Goal: Task Accomplishment & Management: Manage account settings

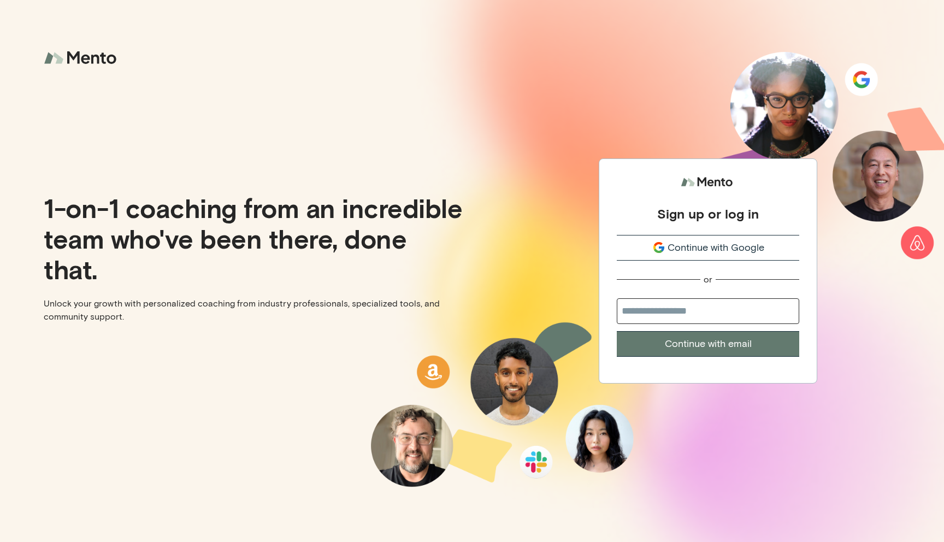
click at [718, 246] on span "Continue with Google" at bounding box center [716, 247] width 97 height 15
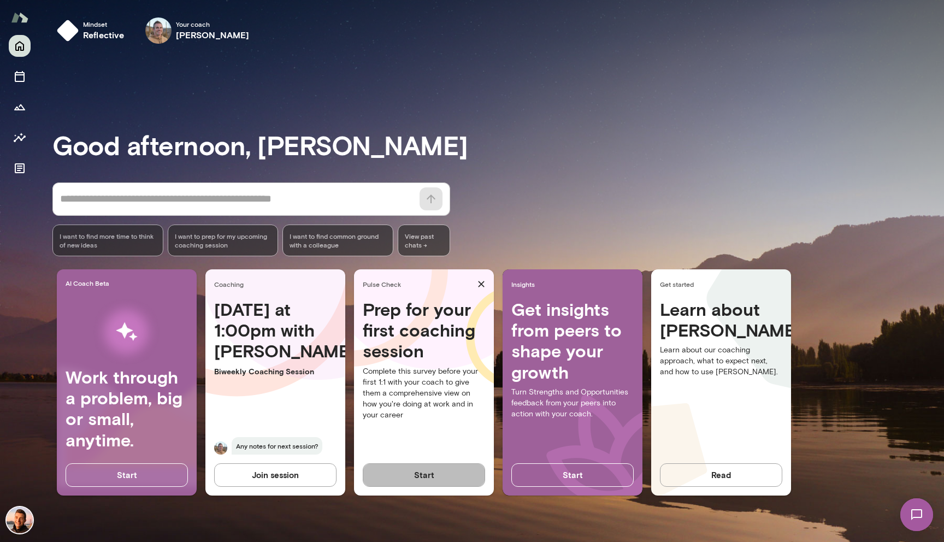
click at [425, 472] on button "Start" at bounding box center [424, 474] width 122 height 23
click at [440, 154] on h3 "Good afternoon, Jonas" at bounding box center [498, 144] width 892 height 31
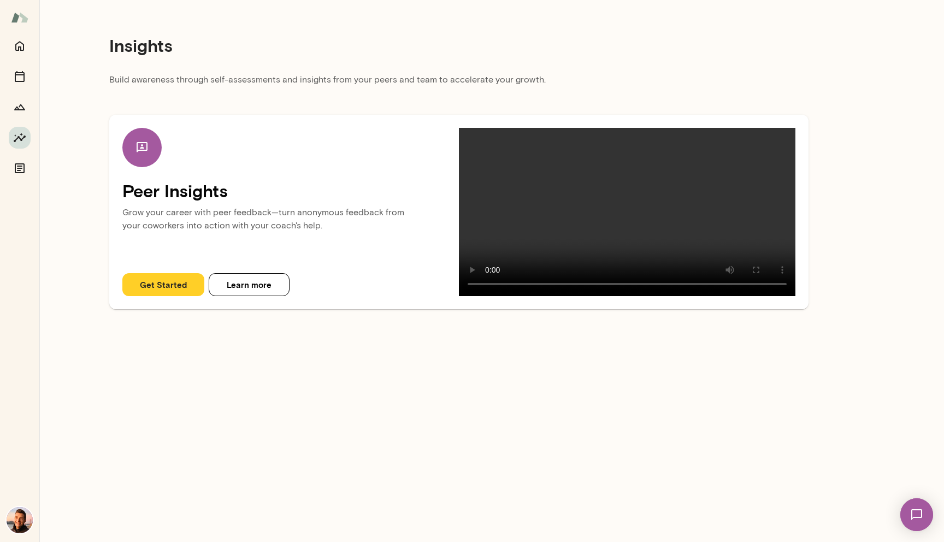
click at [327, 396] on main "Insights Build awareness through self-assessments and insights from your peers …" at bounding box center [491, 271] width 905 height 542
click at [347, 397] on main "Insights Build awareness through self-assessments and insights from your peers …" at bounding box center [491, 271] width 905 height 542
click at [317, 381] on main "Insights Build awareness through self-assessments and insights from your peers …" at bounding box center [491, 271] width 905 height 542
click at [328, 90] on p "Build awareness through self-assessments and insights from your peers and team …" at bounding box center [458, 83] width 699 height 20
click at [346, 441] on main "Insights Build awareness through self-assessments and insights from your peers …" at bounding box center [491, 271] width 905 height 542
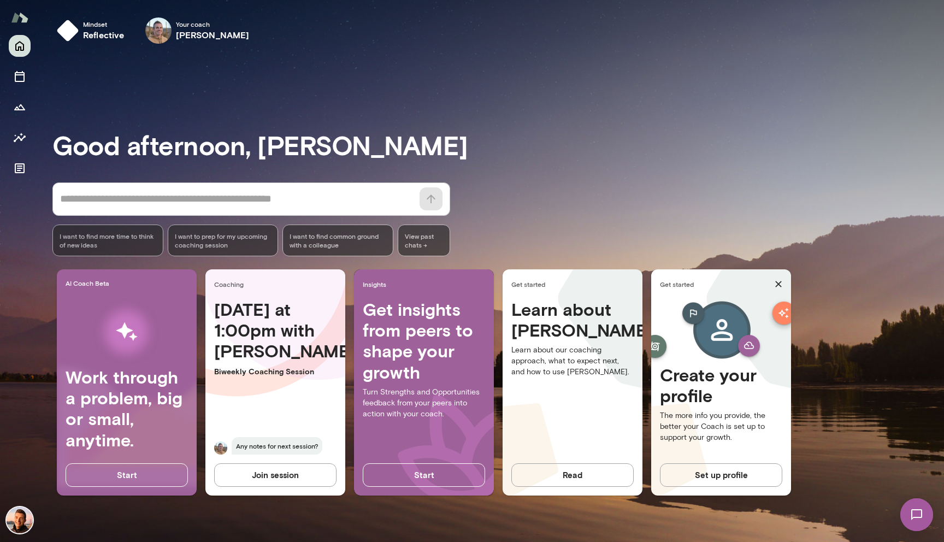
click at [265, 448] on span "Any notes for next session?" at bounding box center [277, 445] width 91 height 17
click at [265, 411] on div "Today at 1:00pm with Adam Biweekly Coaching Session Any notes for next session?" at bounding box center [275, 383] width 140 height 169
click at [257, 328] on h4 "Today at 1:00pm with Adam" at bounding box center [275, 330] width 122 height 63
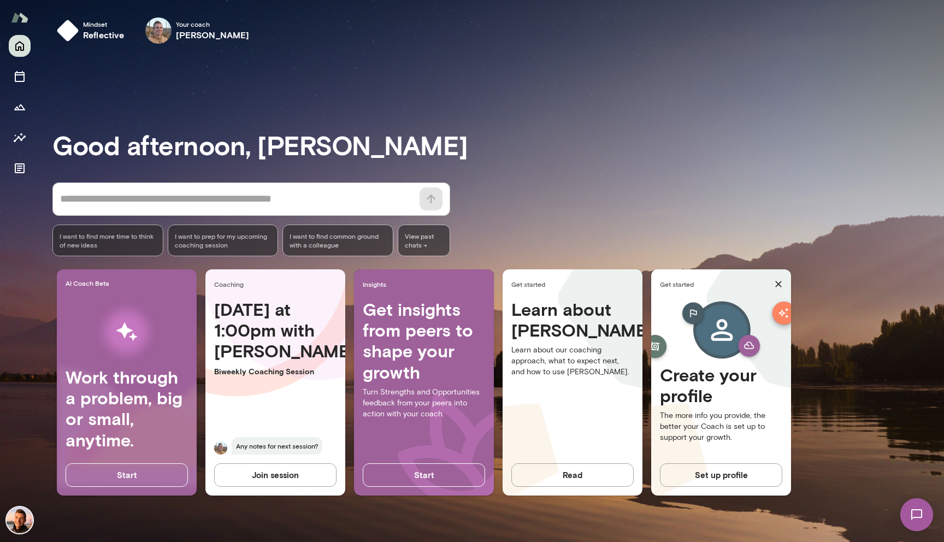
click at [257, 367] on p "Biweekly Coaching Session" at bounding box center [275, 371] width 122 height 11
click at [259, 417] on div "Today at 1:00pm with Adam Biweekly Coaching Session Any notes for next session?" at bounding box center [275, 383] width 140 height 169
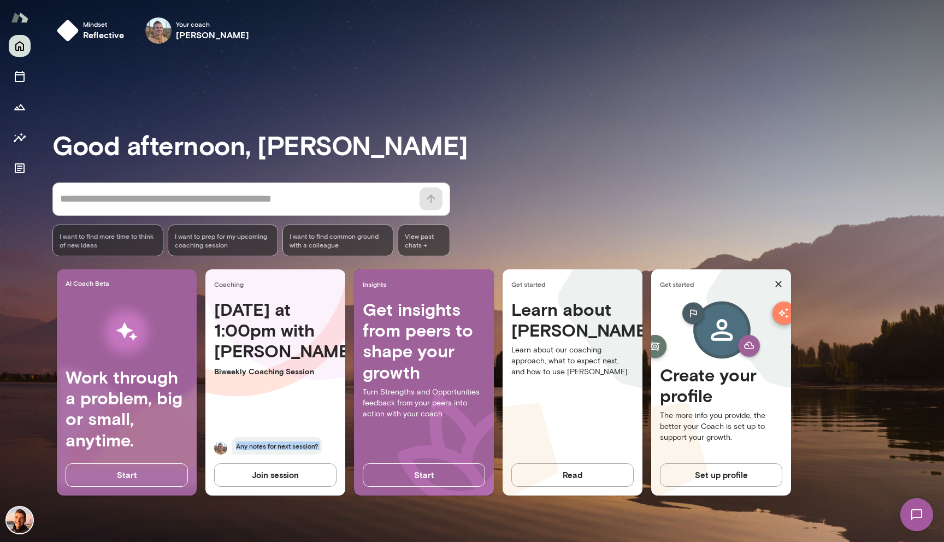
click at [259, 417] on div "Today at 1:00pm with Adam Biweekly Coaching Session Any notes for next session?" at bounding box center [275, 383] width 140 height 169
click at [252, 342] on h4 "Today at 1:00pm with Adam" at bounding box center [275, 330] width 122 height 63
click at [19, 166] on icon "Documents" at bounding box center [20, 168] width 10 height 10
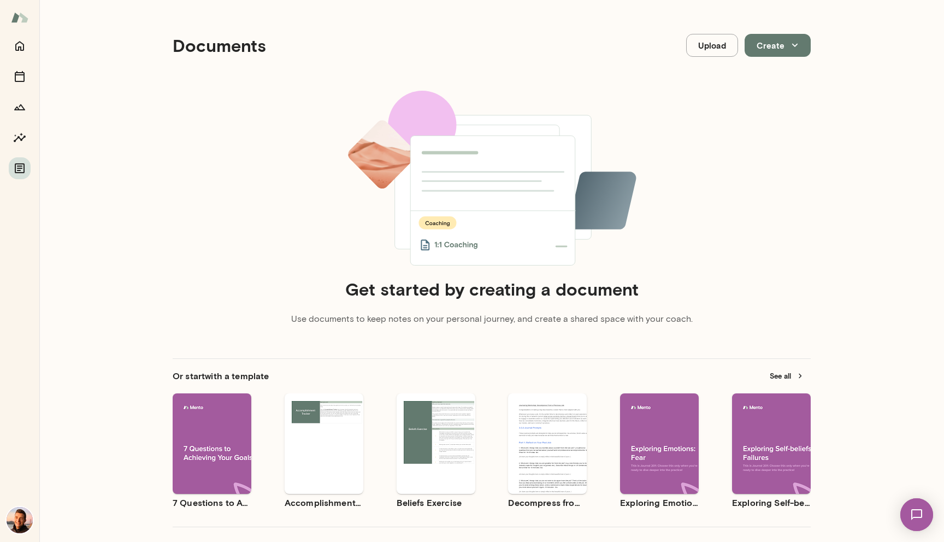
click at [108, 241] on div "Documents Upload Create Get started by creating a document Use documents to kee…" at bounding box center [491, 298] width 905 height 597
click at [24, 47] on icon "Home" at bounding box center [19, 45] width 13 height 13
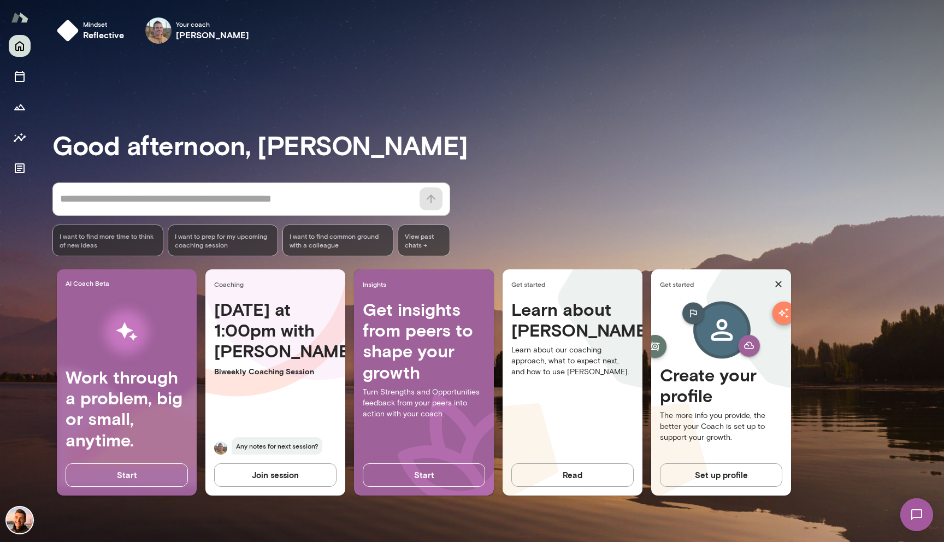
click at [618, 168] on div "Good afternoon, Jonas * ​ ​ I want to find more time to think of new ideas I wa…" at bounding box center [498, 297] width 892 height 463
click at [716, 510] on div "Good afternoon, Jonas * ​ ​ I want to find more time to think of new ideas I wa…" at bounding box center [498, 297] width 892 height 463
click at [473, 136] on h3 "Good afternoon, [PERSON_NAME]" at bounding box center [498, 144] width 892 height 31
click at [92, 29] on h6 "reflective" at bounding box center [104, 34] width 42 height 13
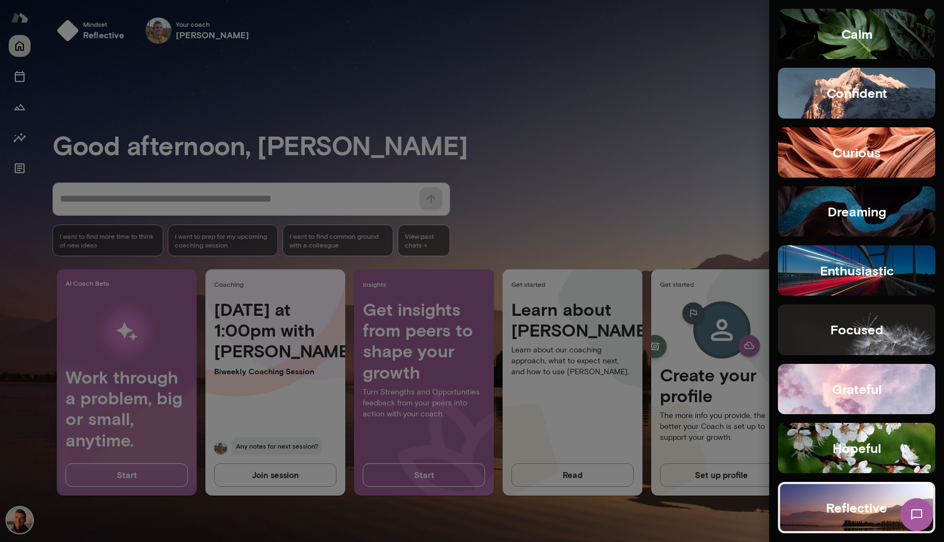
click at [500, 65] on div at bounding box center [472, 271] width 944 height 542
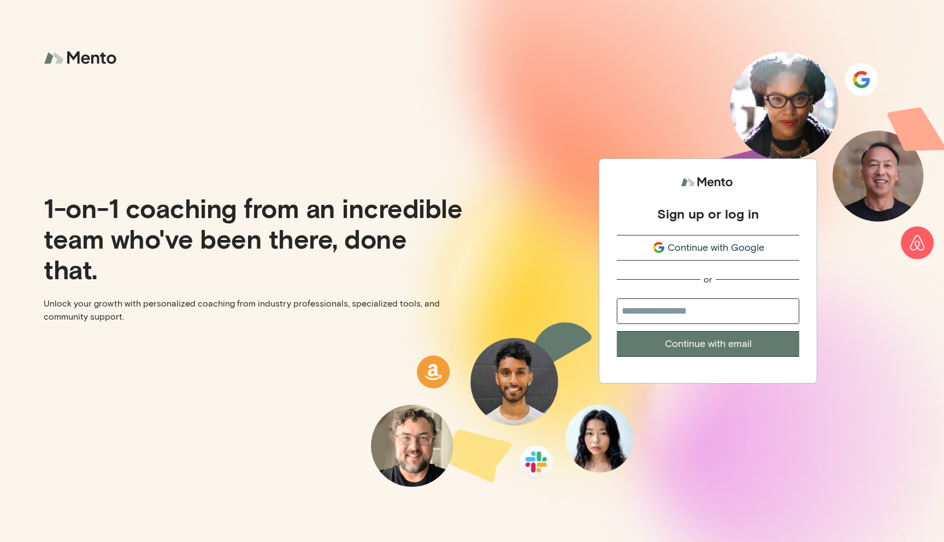
click at [492, 136] on div "Sign up or log in Continue with Google or Continue with email" at bounding box center [708, 271] width 472 height 542
click at [705, 245] on span "Continue with Google" at bounding box center [716, 247] width 97 height 15
click at [694, 245] on span "Continue with Google" at bounding box center [716, 247] width 97 height 15
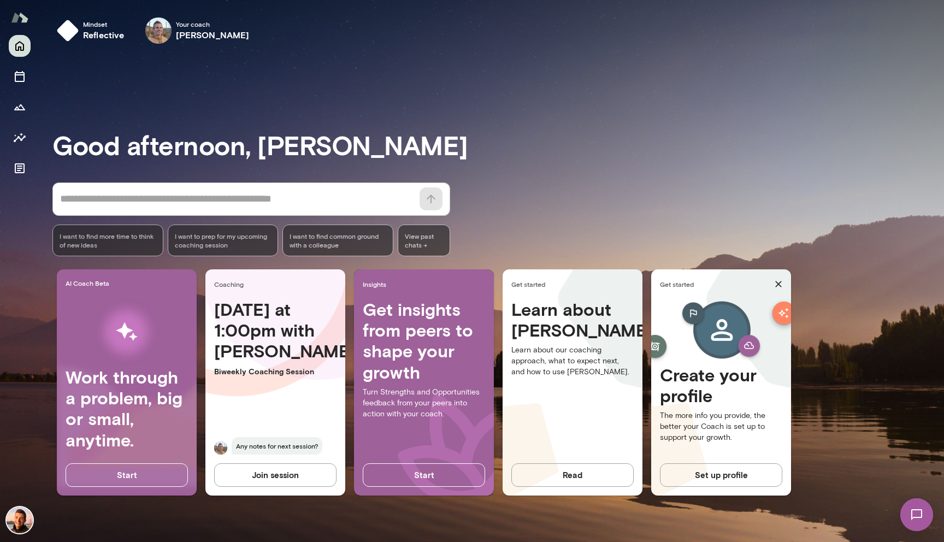
click at [264, 474] on button "Join session" at bounding box center [275, 474] width 122 height 23
click at [506, 180] on div "Good afternoon, Jonas * ​ ​ I want to find more time to think of new ideas I wa…" at bounding box center [498, 297] width 892 height 463
click at [233, 424] on div "Today at 1:00pm with Adam Biweekly Coaching Session Any notes for next session?" at bounding box center [275, 383] width 140 height 169
click at [244, 334] on h4 "Today at 1:00pm with Adam" at bounding box center [275, 330] width 122 height 63
click at [21, 73] on icon "Sessions" at bounding box center [20, 76] width 10 height 11
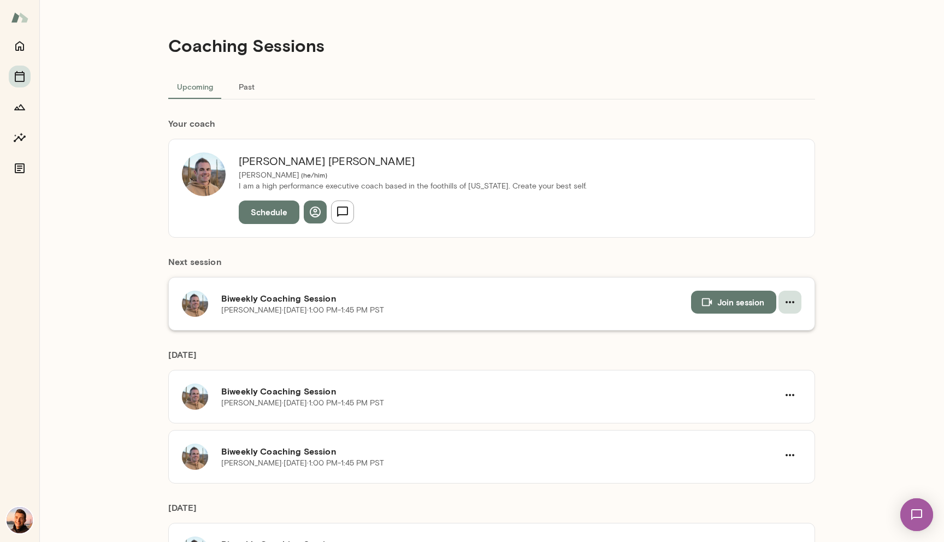
click at [793, 303] on icon "button" at bounding box center [790, 302] width 13 height 13
click at [470, 262] on div at bounding box center [472, 271] width 944 height 542
click at [134, 249] on div "Coaching Sessions Upcoming Past Your coach Adam Griffin Mento ( he/him ) I am a…" at bounding box center [491, 271] width 905 height 542
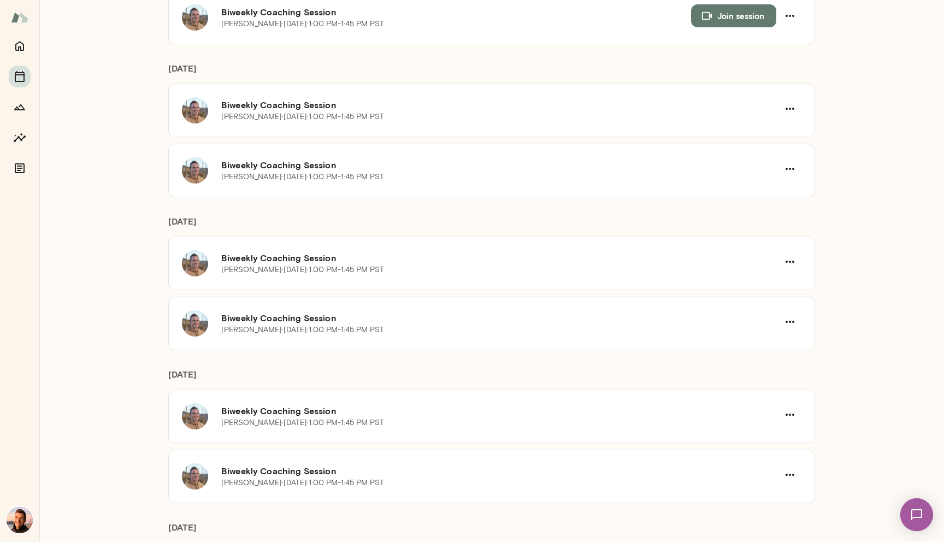
scroll to position [316, 0]
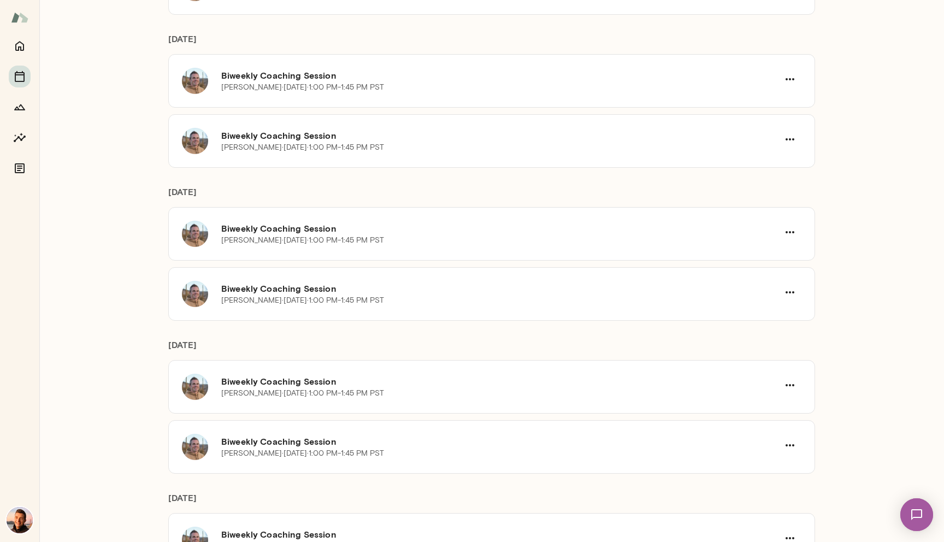
click at [134, 249] on div "Coaching Sessions Upcoming Past Your coach Adam Griffin Mento ( he/him ) I am a…" at bounding box center [491, 271] width 905 height 542
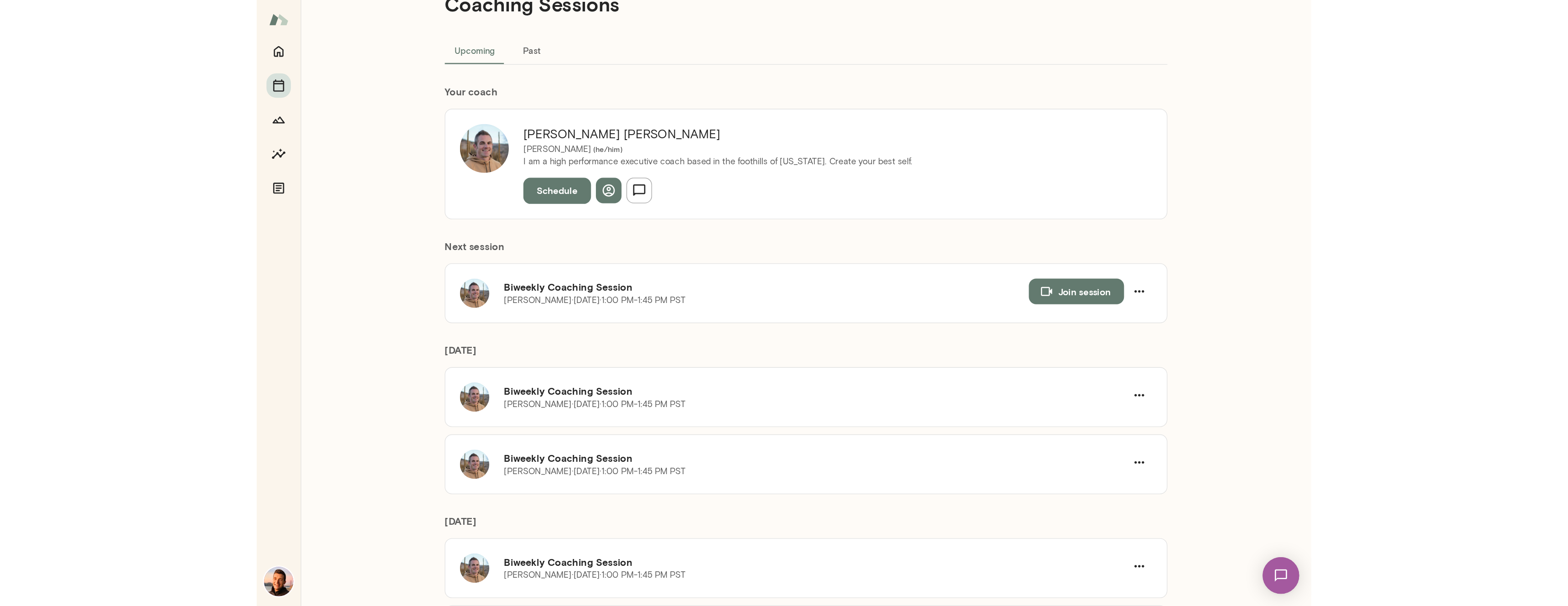
scroll to position [7, 0]
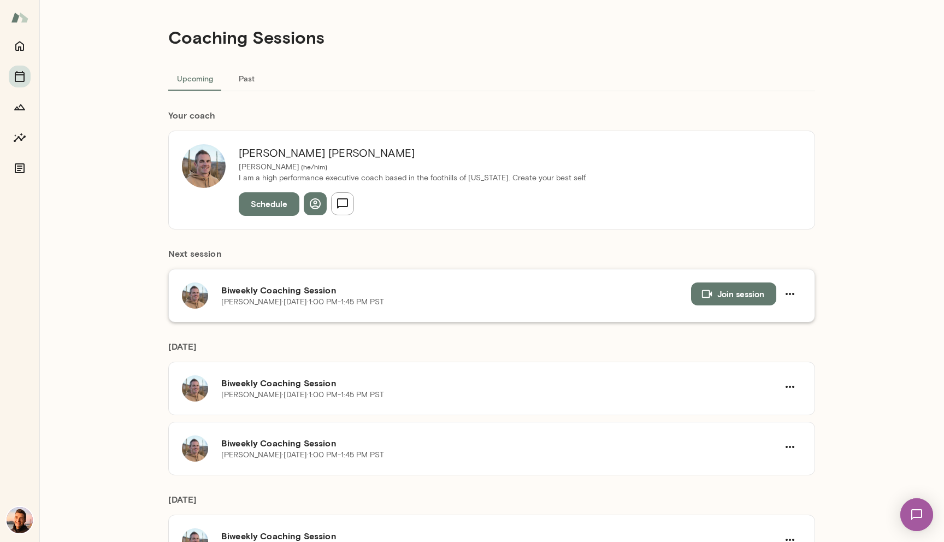
click at [382, 291] on h6 "Biweekly Coaching Session" at bounding box center [456, 290] width 470 height 13
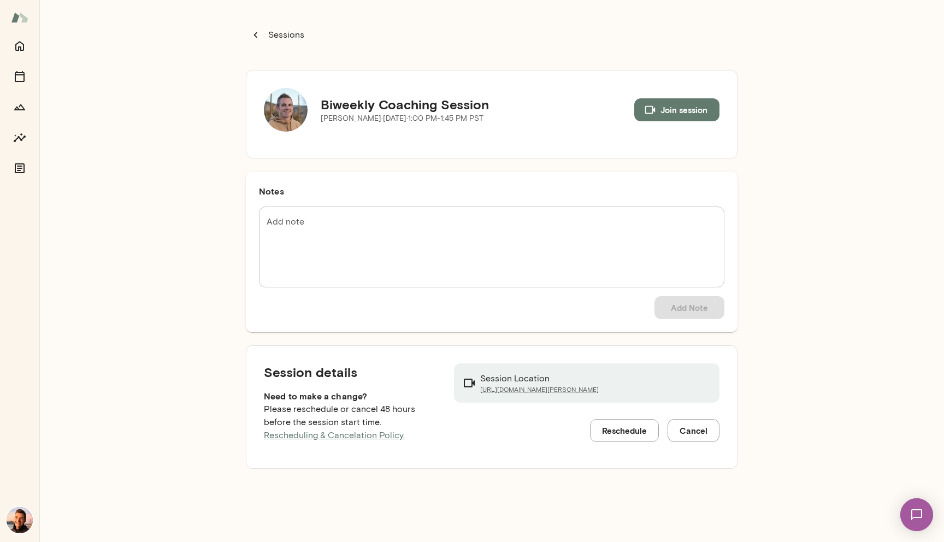
click at [165, 221] on div "Sessions Biweekly Coaching Session Adam Griffin · Fri, Oct 3 · 1:00 PM-1:45 PM …" at bounding box center [491, 271] width 905 height 542
click at [185, 280] on div "Sessions Biweekly Coaching Session Adam Griffin · Fri, Oct 3 · 1:00 PM-1:45 PM …" at bounding box center [491, 271] width 905 height 542
click at [164, 298] on div "Sessions Biweekly Coaching Session Adam Griffin · Fri, Oct 3 · 1:00 PM-1:45 PM …" at bounding box center [491, 271] width 905 height 542
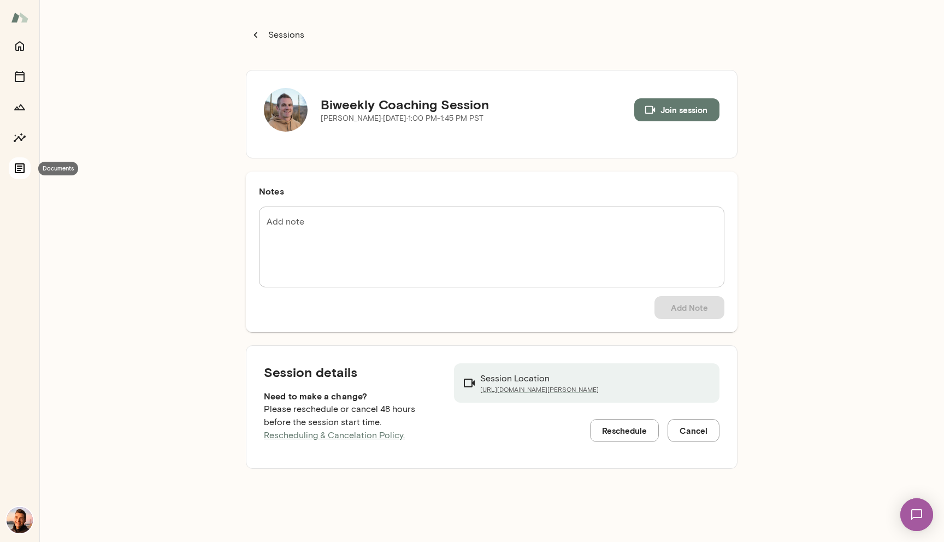
click at [23, 164] on icon "Documents" at bounding box center [20, 168] width 10 height 10
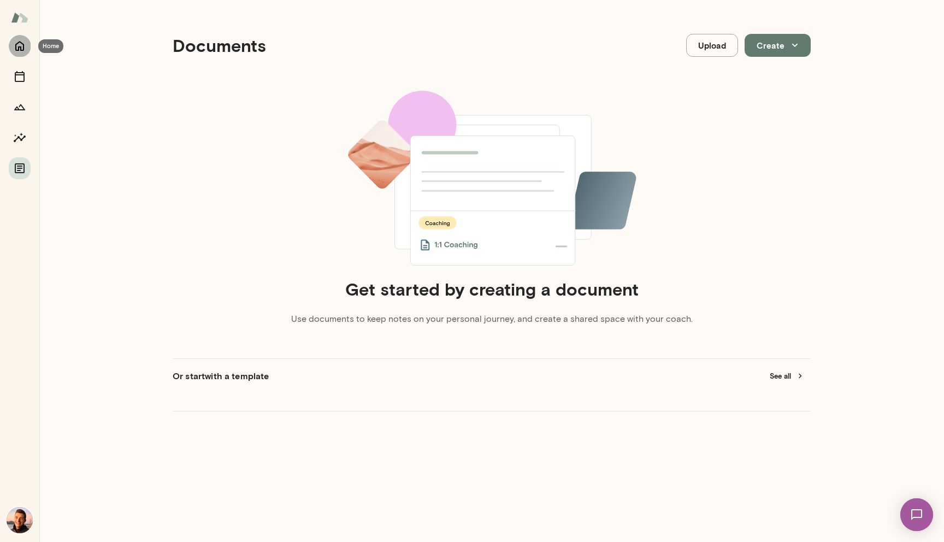
click at [21, 51] on icon "Home" at bounding box center [19, 45] width 13 height 13
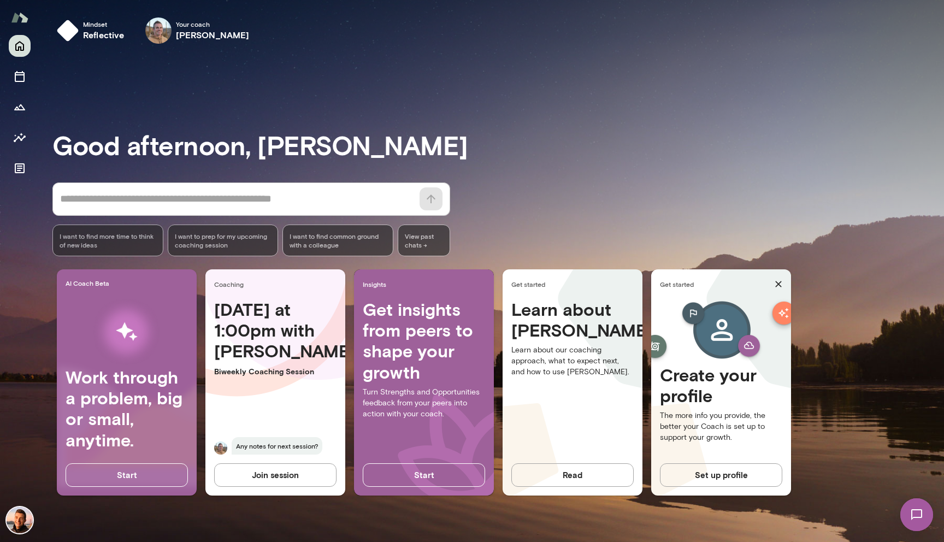
click at [24, 510] on img at bounding box center [20, 520] width 26 height 26
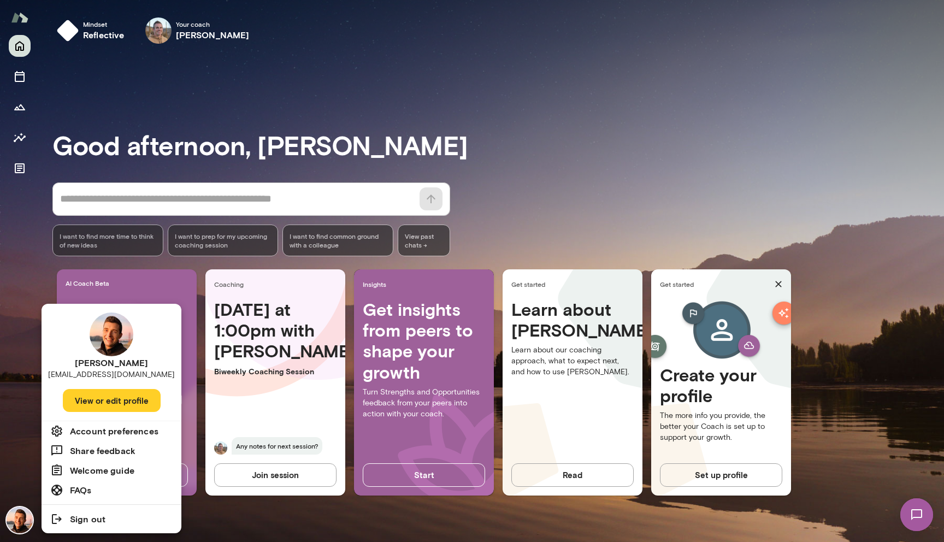
click at [116, 493] on li "FAQs" at bounding box center [112, 490] width 140 height 20
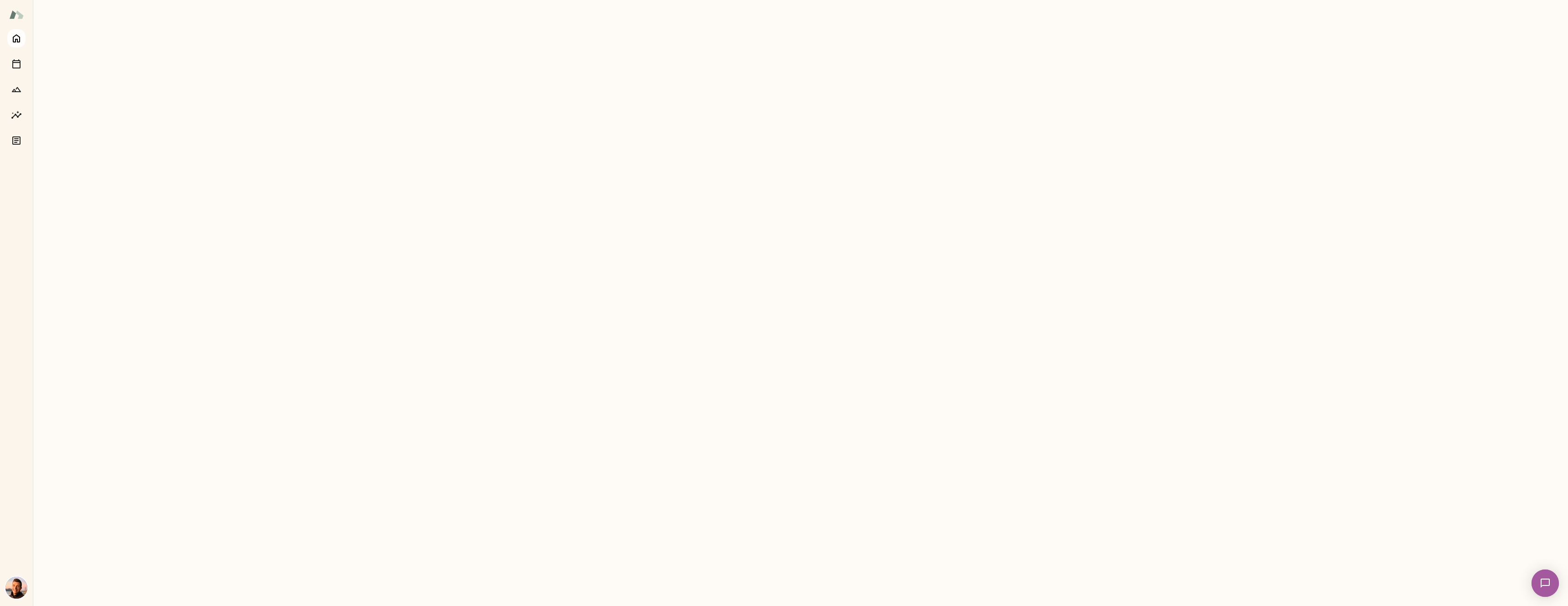
click at [12, 37] on icon "Home" at bounding box center [16, 38] width 11 height 11
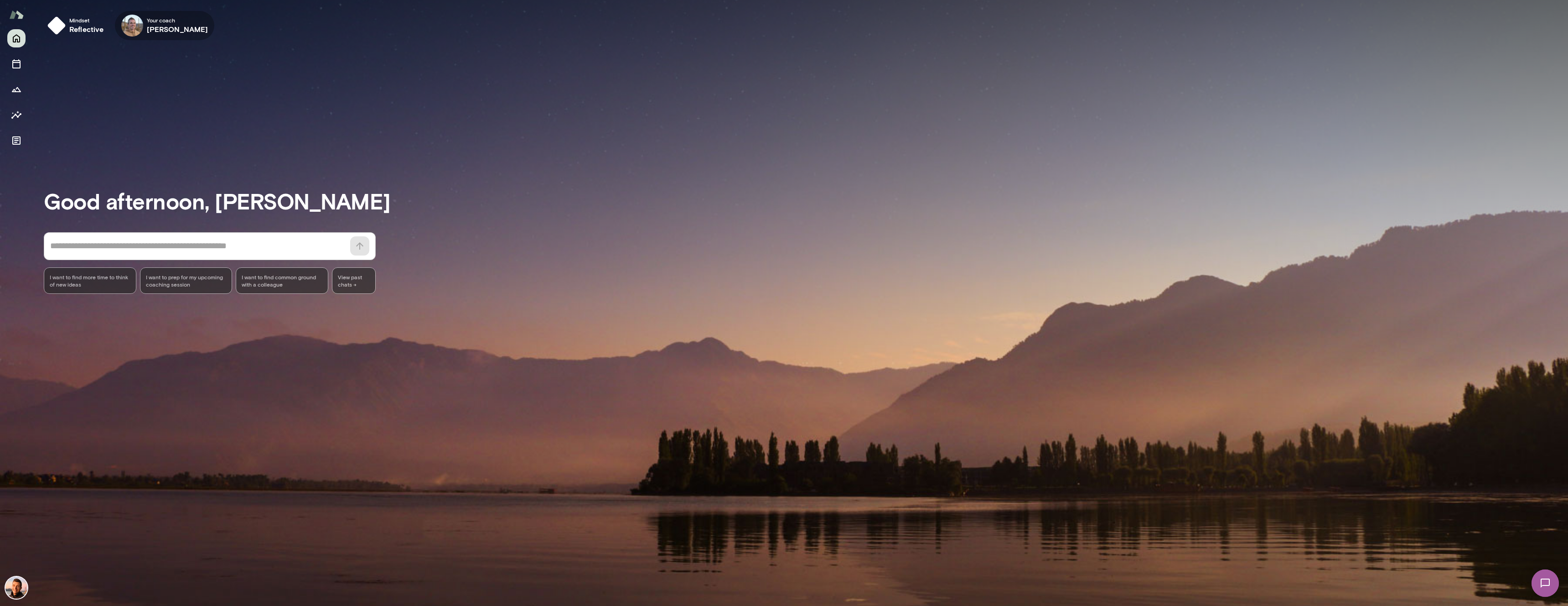
click at [177, 30] on h6 "[PERSON_NAME]" at bounding box center [178, 28] width 62 height 11
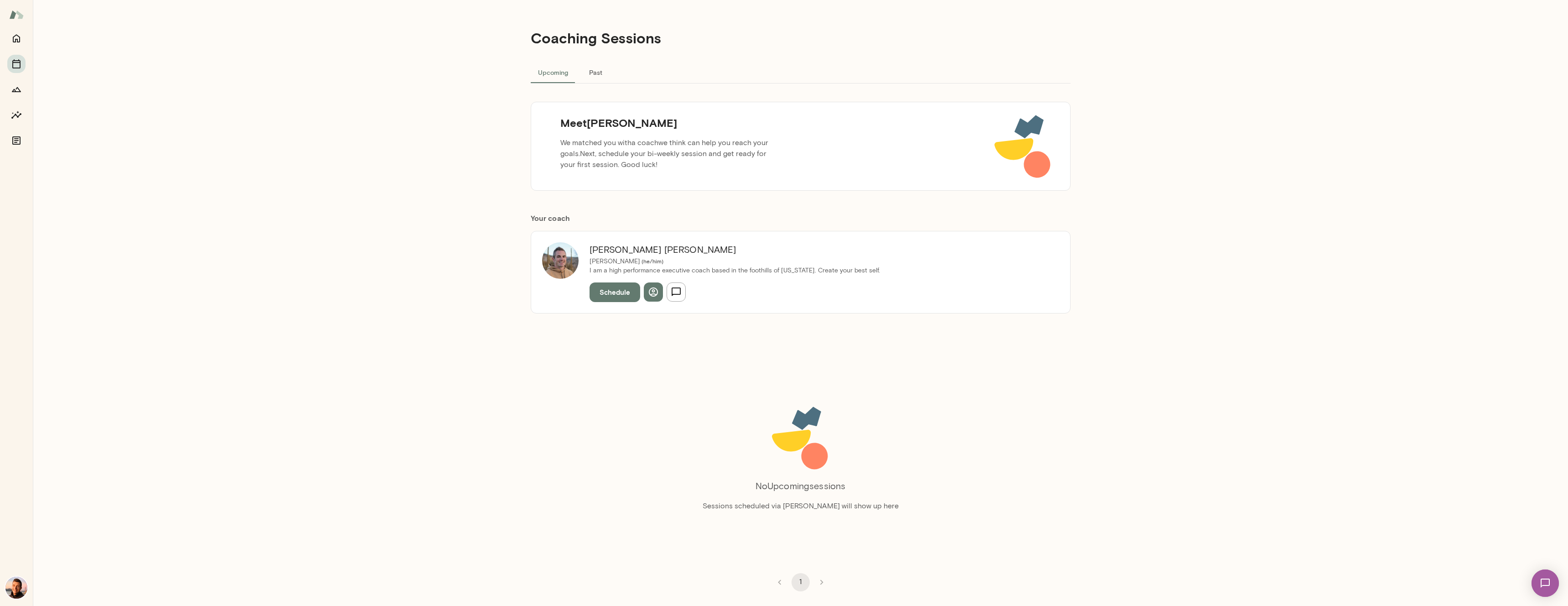
click at [581, 134] on p "We matched you with a coach we think can help you reach your goals. Next, sched…" at bounding box center [670, 154] width 234 height 40
click at [11, 33] on icon "Home" at bounding box center [16, 38] width 11 height 11
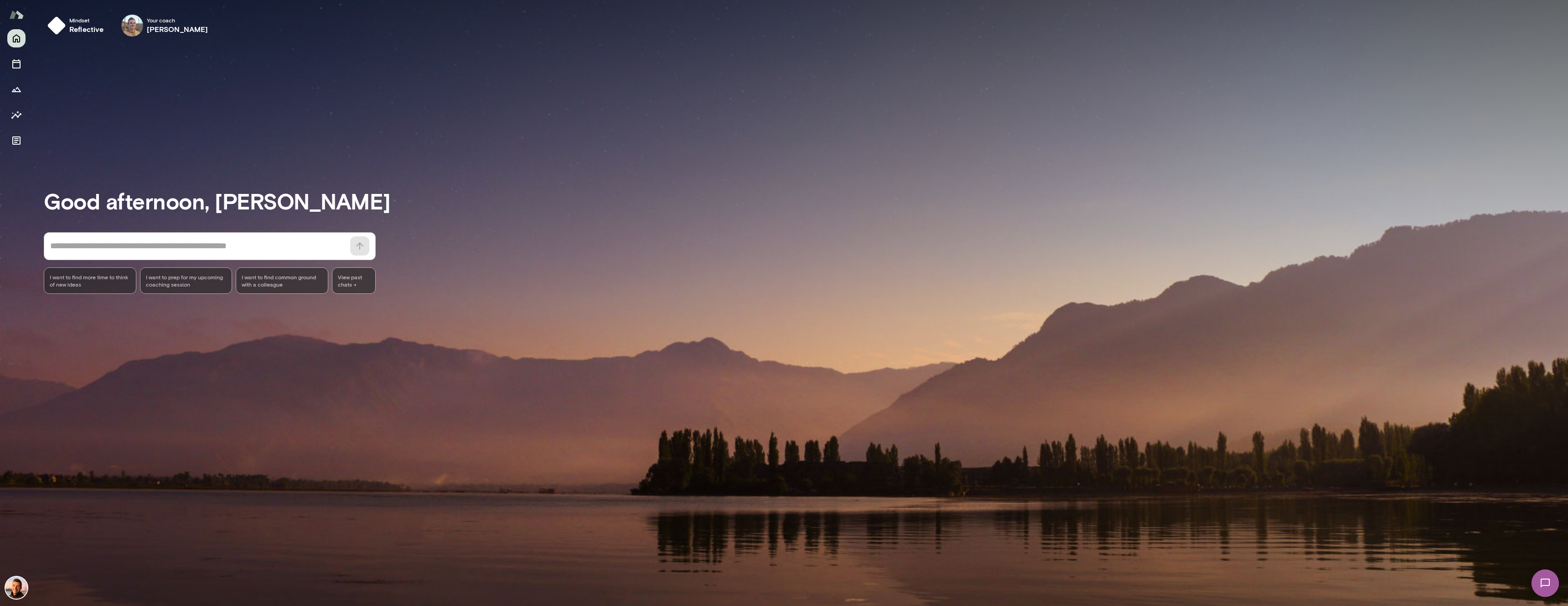
click at [213, 336] on div at bounding box center [805, 399] width 1525 height 189
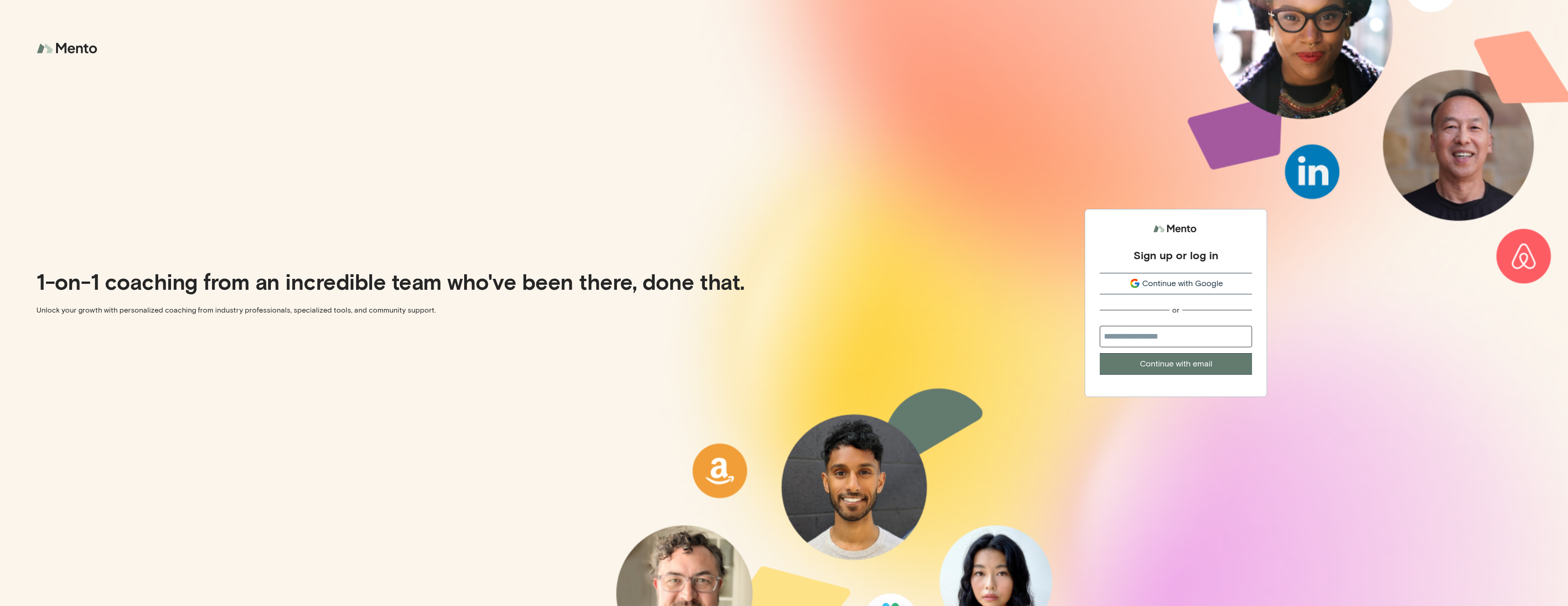
click at [1136, 273] on button "Continue with Google" at bounding box center [1176, 284] width 152 height 22
click at [1134, 279] on icon "submit" at bounding box center [1134, 280] width 8 height 3
click at [1147, 280] on span "Continue with Google" at bounding box center [1182, 283] width 81 height 13
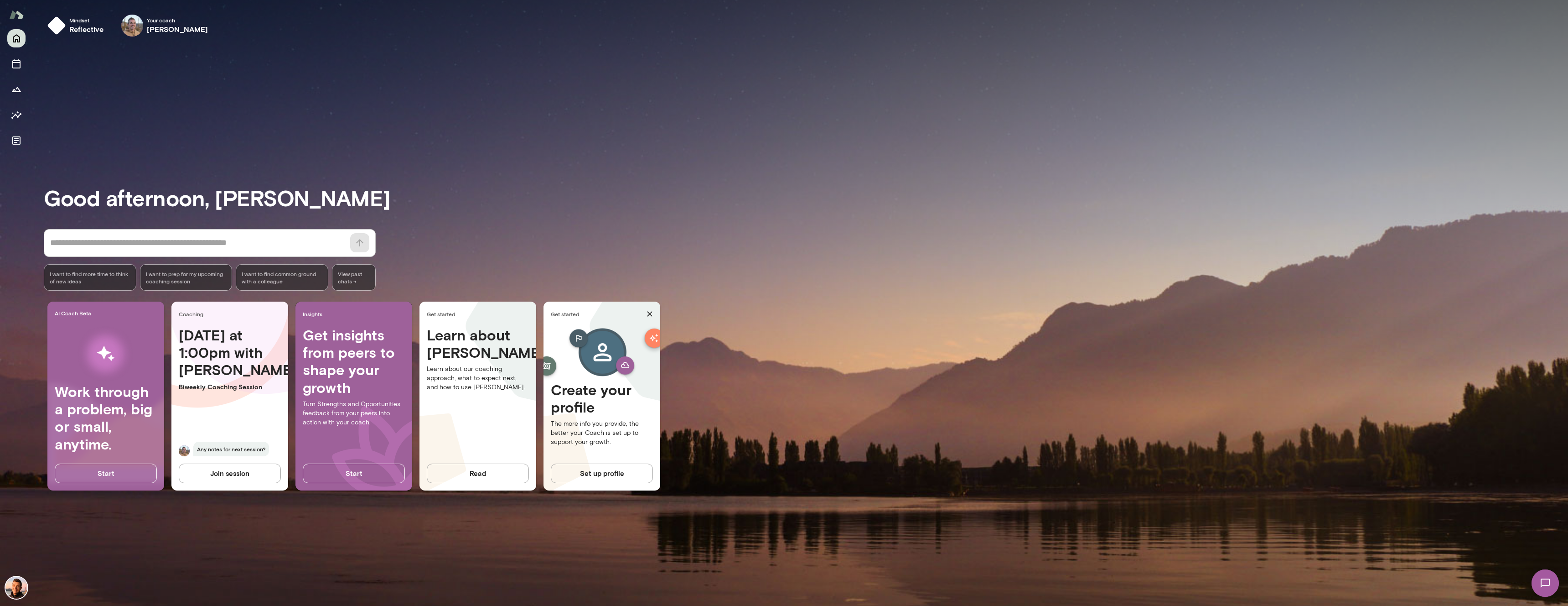
click at [234, 481] on button "Join session" at bounding box center [229, 472] width 102 height 19
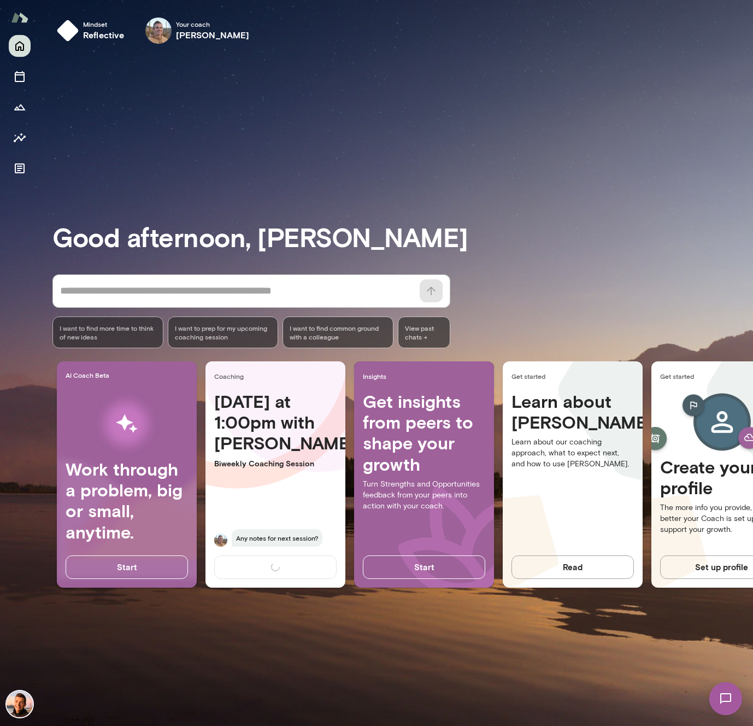
click at [279, 449] on h4 "Today at 1:00pm with Adam" at bounding box center [275, 422] width 122 height 63
click at [240, 408] on h4 "Today at 1:00pm with Adam" at bounding box center [275, 422] width 122 height 63
click at [158, 178] on div "Good afternoon, Jonas * ​ ​ I want to find more time to think of new ideas I wa…" at bounding box center [402, 389] width 700 height 647
click at [137, 70] on div "Good afternoon, Jonas * ​ ​ I want to find more time to think of new ideas I wa…" at bounding box center [402, 389] width 700 height 647
click at [271, 471] on div "[DATE] at 1:00pm with [PERSON_NAME] Coaching Session Any notes for next session?" at bounding box center [275, 475] width 140 height 169
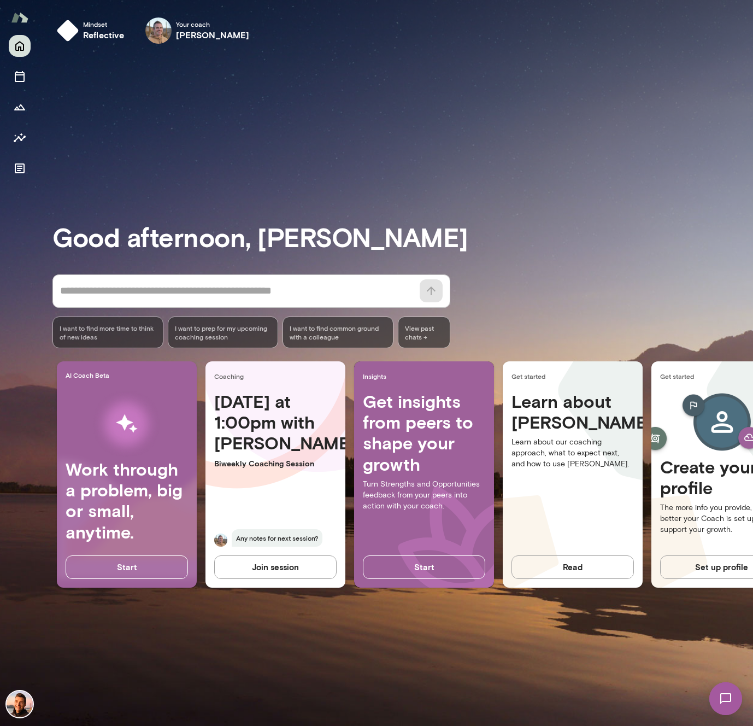
click at [278, 567] on button "Join session" at bounding box center [275, 566] width 122 height 23
click at [220, 449] on h4 "[DATE] at 1:00pm with [PERSON_NAME]" at bounding box center [275, 422] width 122 height 63
click at [17, 81] on icon "Sessions" at bounding box center [20, 76] width 10 height 11
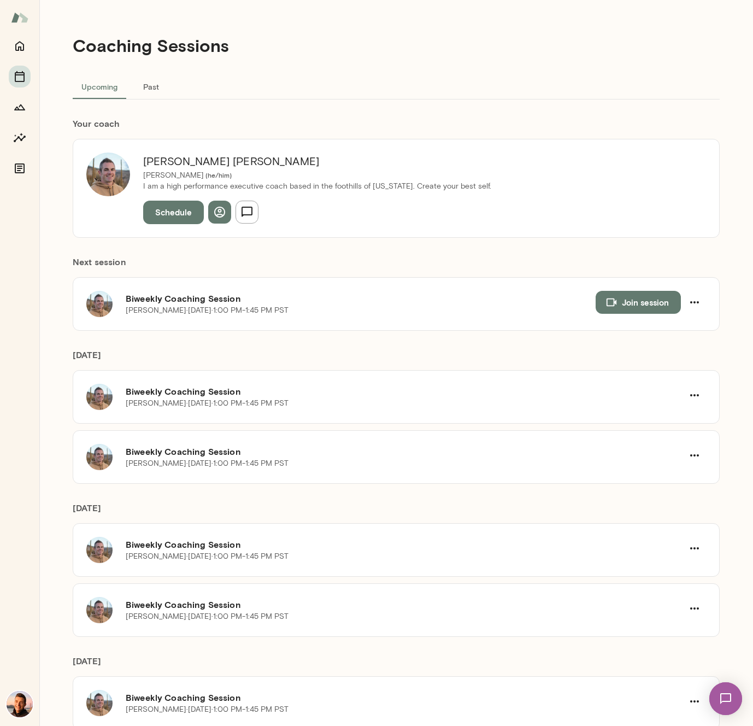
click at [188, 155] on h6 "[PERSON_NAME]" at bounding box center [317, 160] width 348 height 17
click at [366, 302] on h6 "Biweekly Coaching Session" at bounding box center [361, 298] width 470 height 13
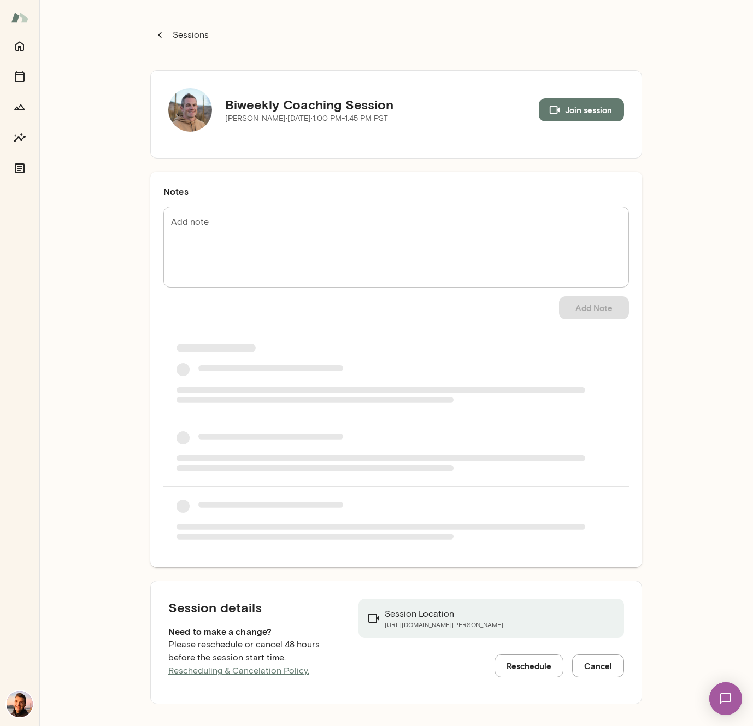
click at [262, 239] on textarea "Add note" at bounding box center [396, 247] width 450 height 63
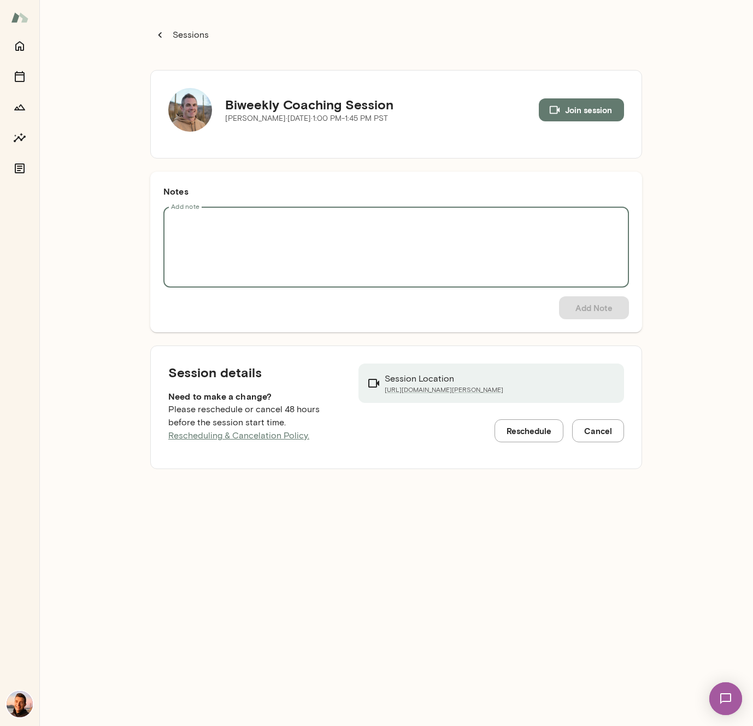
click at [142, 299] on div "Sessions Biweekly Coaching Session [PERSON_NAME] · [DATE] · 1:00 PM-1:45 PM PST…" at bounding box center [396, 363] width 714 height 726
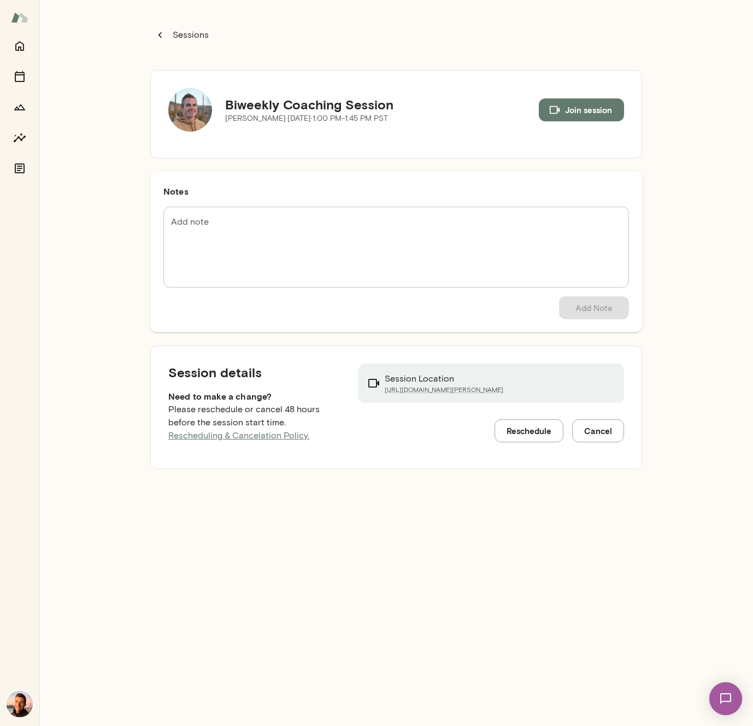
click at [349, 261] on textarea "Add note" at bounding box center [396, 247] width 450 height 63
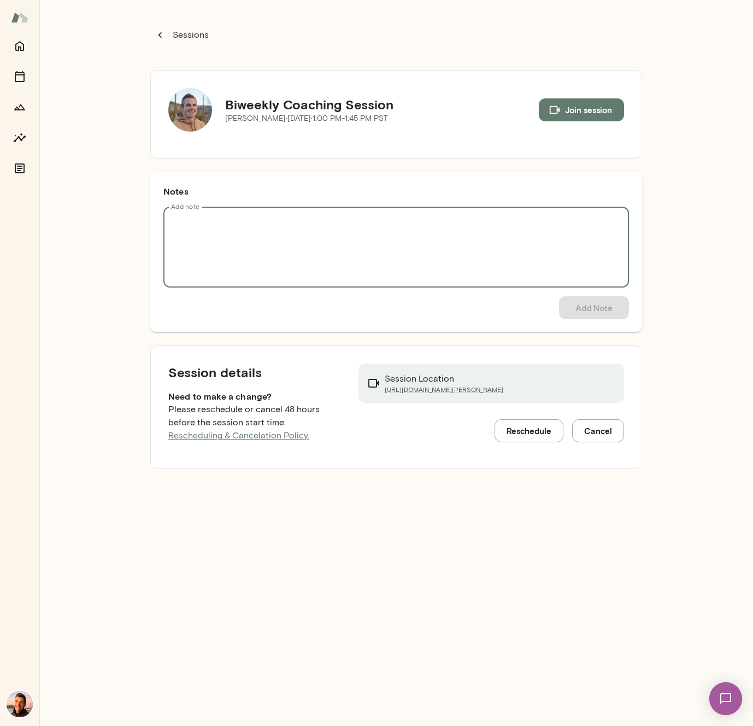
click at [259, 274] on textarea "Add note" at bounding box center [396, 247] width 450 height 63
type textarea "****"
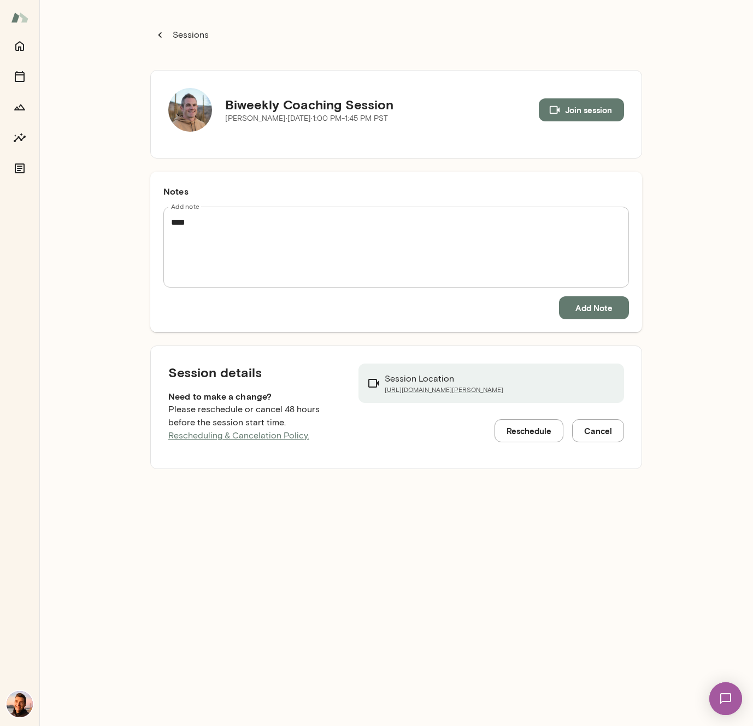
click at [336, 516] on div "Sessions Biweekly Coaching Session [PERSON_NAME][DATE] · 1:00 PM-1:45 PM PST Jo…" at bounding box center [396, 363] width 714 height 726
drag, startPoint x: 606, startPoint y: 307, endPoint x: 478, endPoint y: 307, distance: 127.9
click at [478, 307] on div "Add Note" at bounding box center [396, 307] width 466 height 23
click at [375, 231] on textarea "****" at bounding box center [396, 247] width 450 height 63
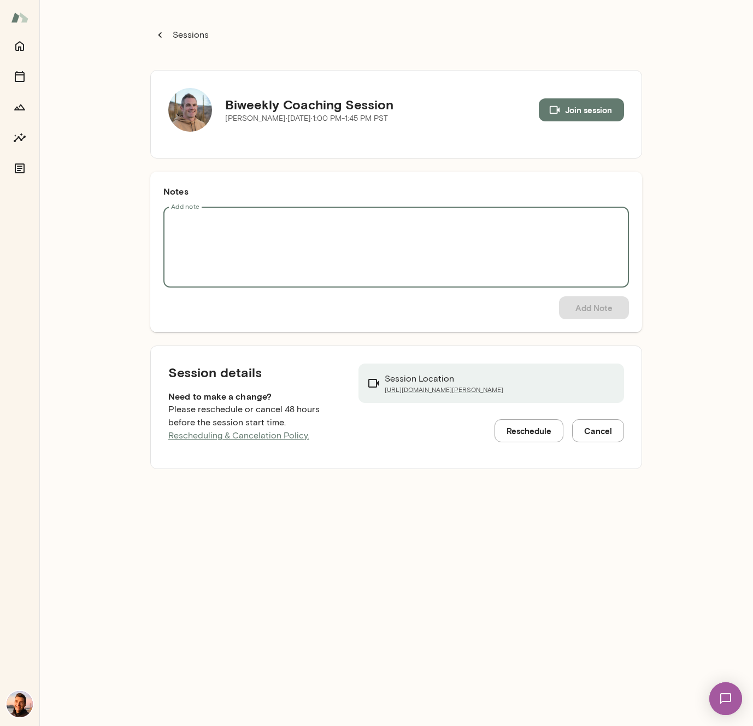
click at [279, 321] on div "Notes Add note * Add note Add Note" at bounding box center [396, 252] width 492 height 161
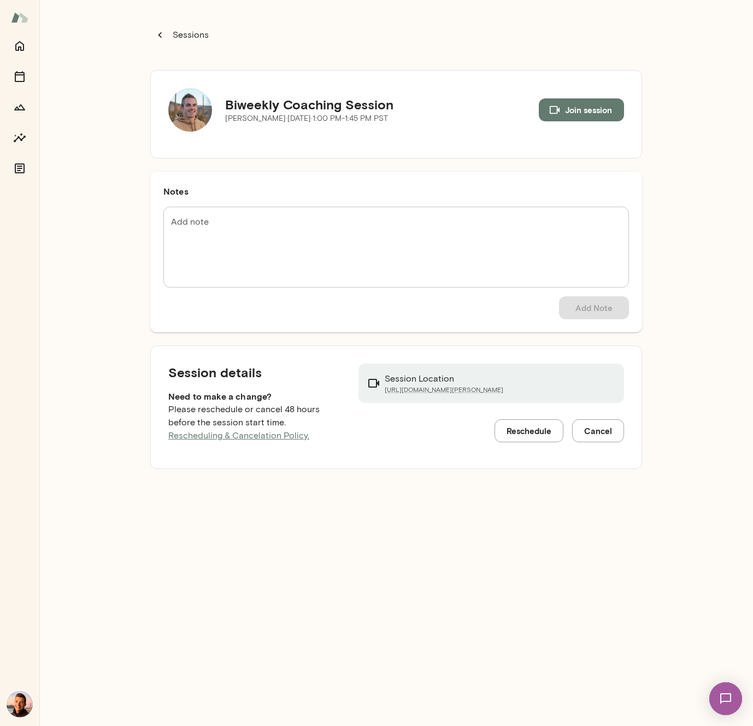
click at [529, 258] on textarea "Add note" at bounding box center [396, 247] width 450 height 63
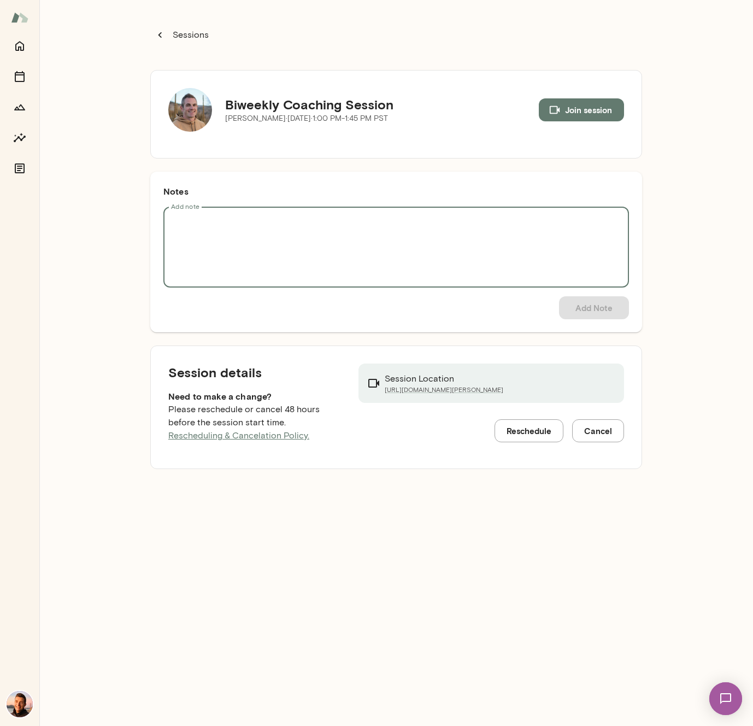
click at [498, 249] on textarea "Add note" at bounding box center [396, 247] width 450 height 63
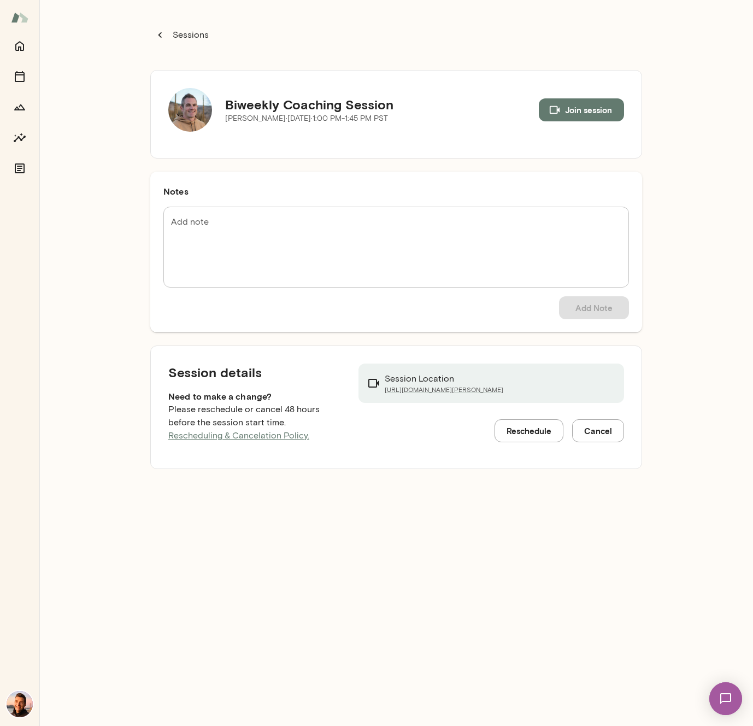
click at [128, 246] on div "Sessions Biweekly Coaching Session [PERSON_NAME] · [DATE] · 1:00 PM-1:45 PM PST…" at bounding box center [396, 363] width 714 height 726
